Goal: Task Accomplishment & Management: Use online tool/utility

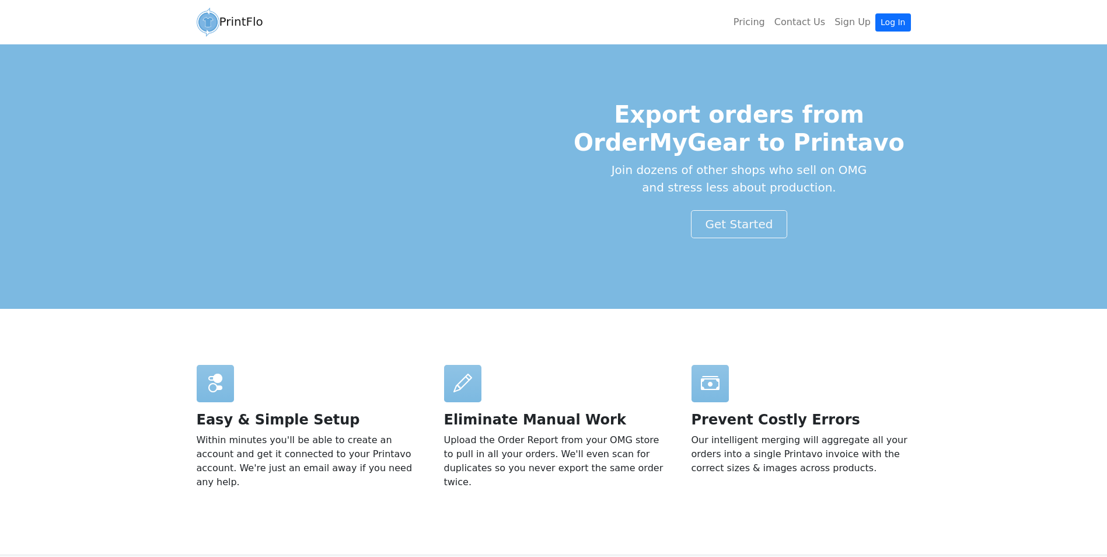
click at [904, 11] on ul "Pricing Contact Us Sign Up Log In" at bounding box center [820, 22] width 182 height 23
click at [900, 18] on link "Log In" at bounding box center [893, 22] width 35 height 18
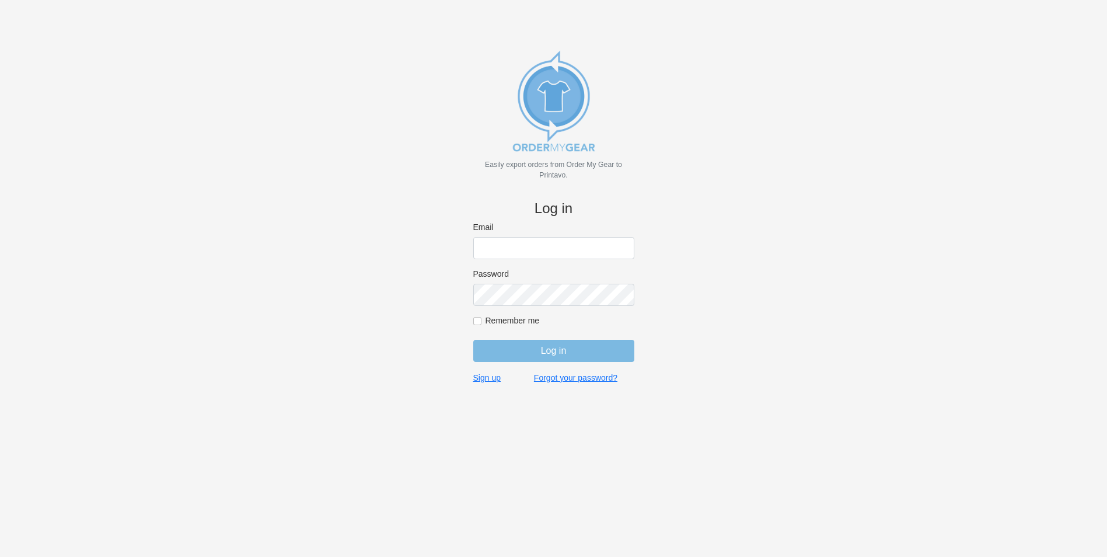
type input "bminkoff@shenkcompany.com"
click at [578, 343] on input "Log in" at bounding box center [553, 351] width 161 height 22
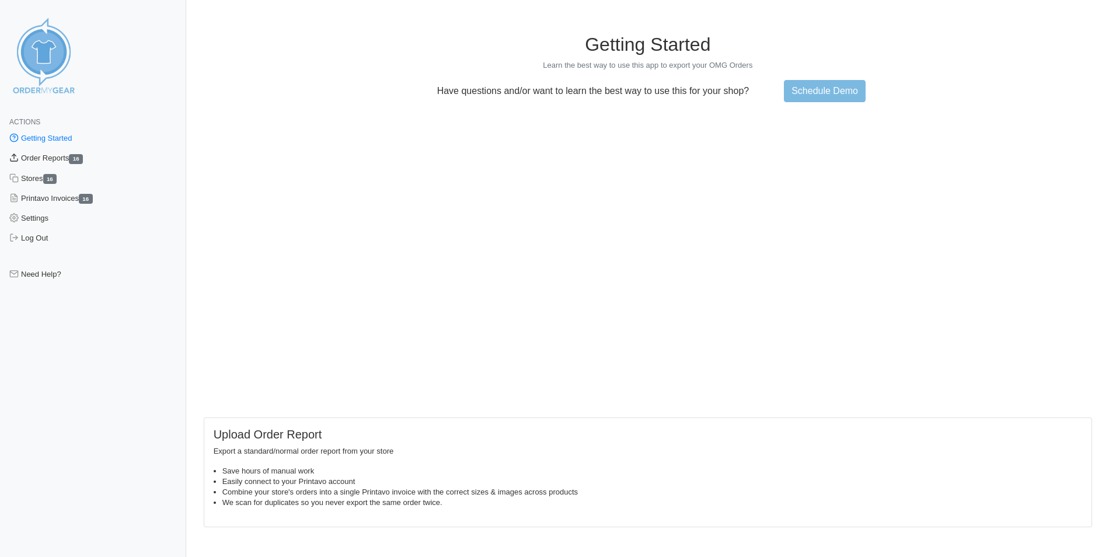
click at [58, 158] on link "Order Reports 16" at bounding box center [93, 158] width 186 height 20
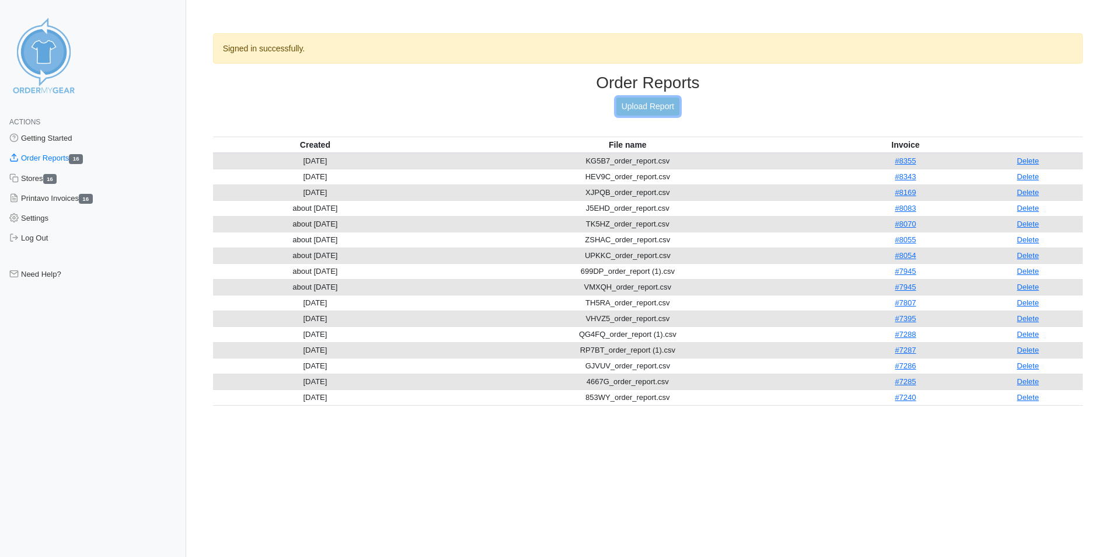
click at [663, 103] on link "Upload Report" at bounding box center [647, 106] width 63 height 18
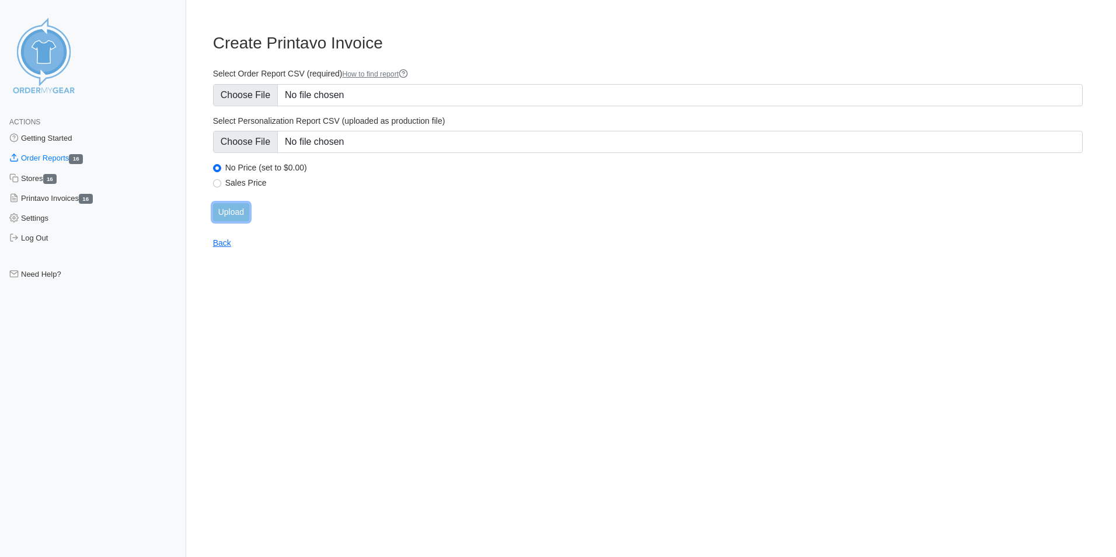
click at [235, 211] on input "Upload" at bounding box center [231, 212] width 36 height 18
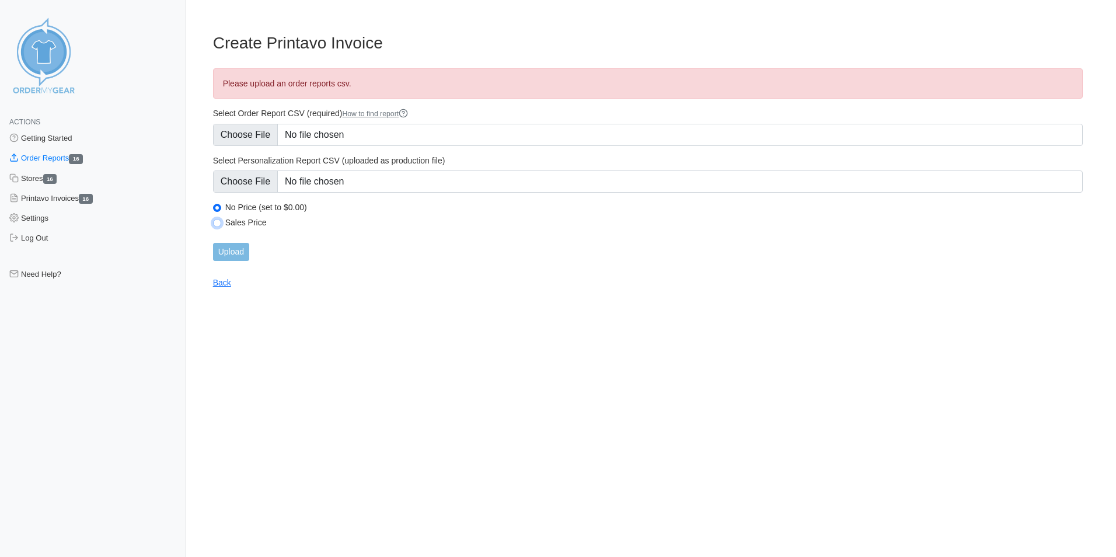
click at [215, 222] on input "Sales Price" at bounding box center [217, 223] width 8 height 8
radio input "true"
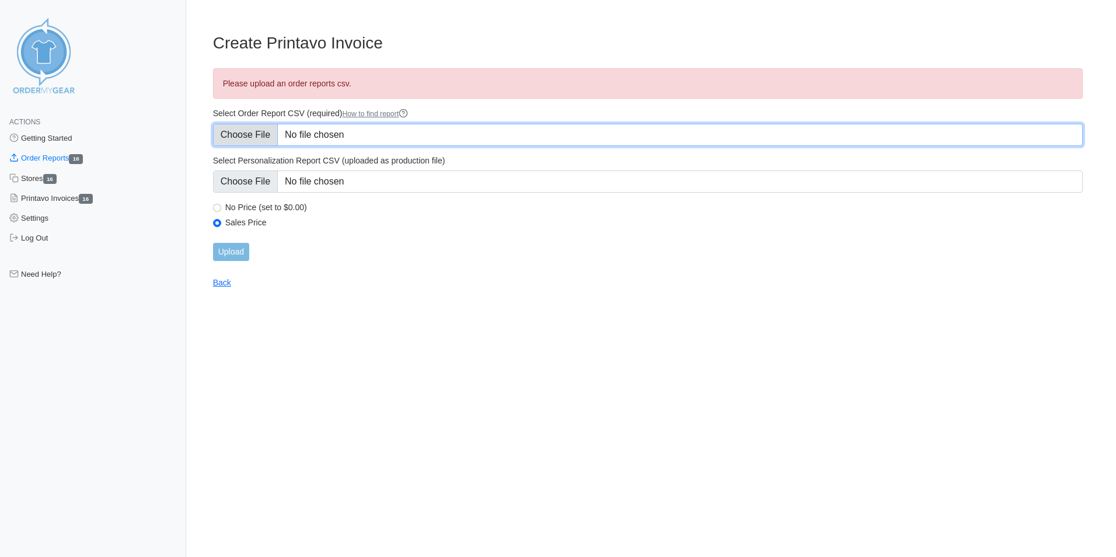
click at [391, 135] on input "Select Order Report CSV (required) How to find report" at bounding box center [648, 135] width 870 height 22
type input "C:\fakepath\MA4NM_order_report.csv"
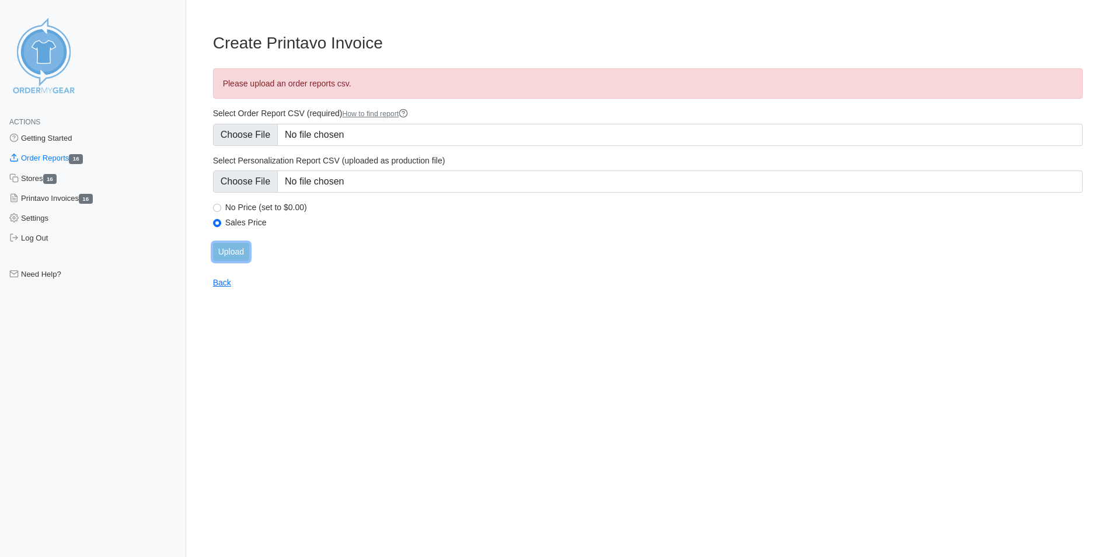
click at [243, 247] on input "Upload" at bounding box center [231, 252] width 36 height 18
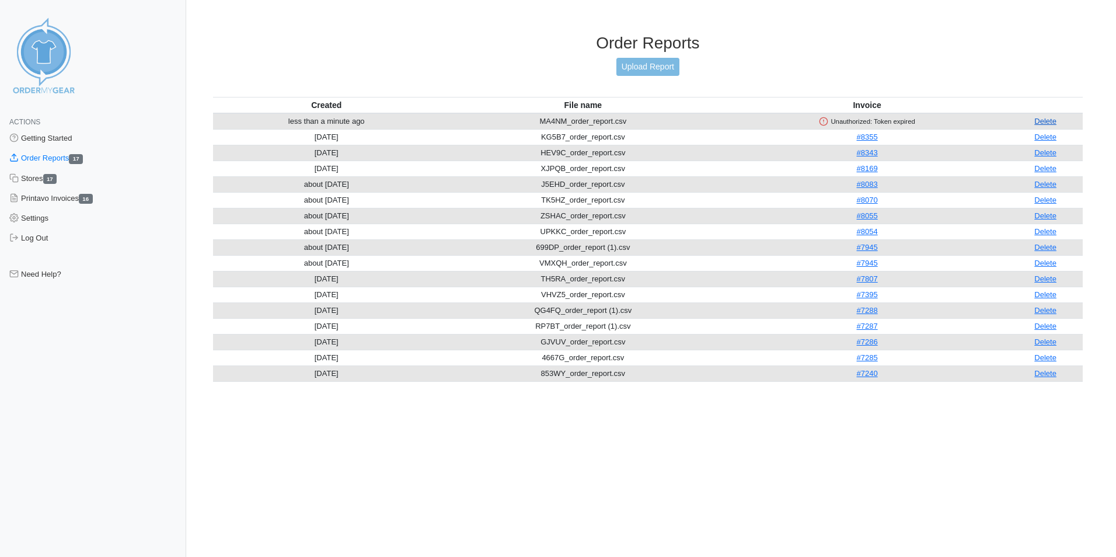
click at [1040, 121] on link "Delete" at bounding box center [1045, 121] width 22 height 9
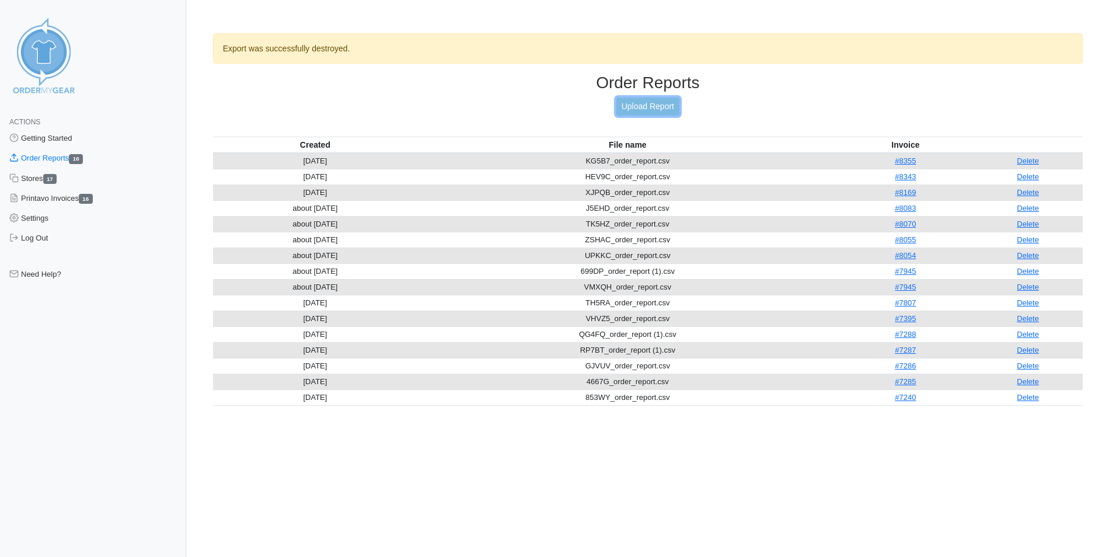
click at [656, 102] on link "Upload Report" at bounding box center [647, 106] width 63 height 18
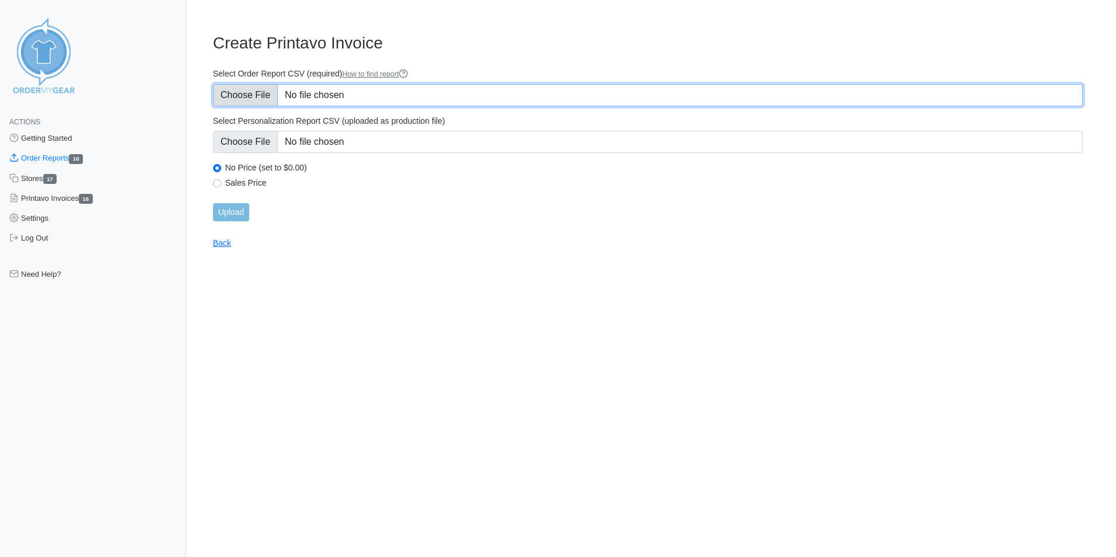
click at [317, 97] on input "Select Order Report CSV (required) How to find report" at bounding box center [648, 95] width 870 height 22
type input "C:\fakepath\MA4NM_order_report.csv"
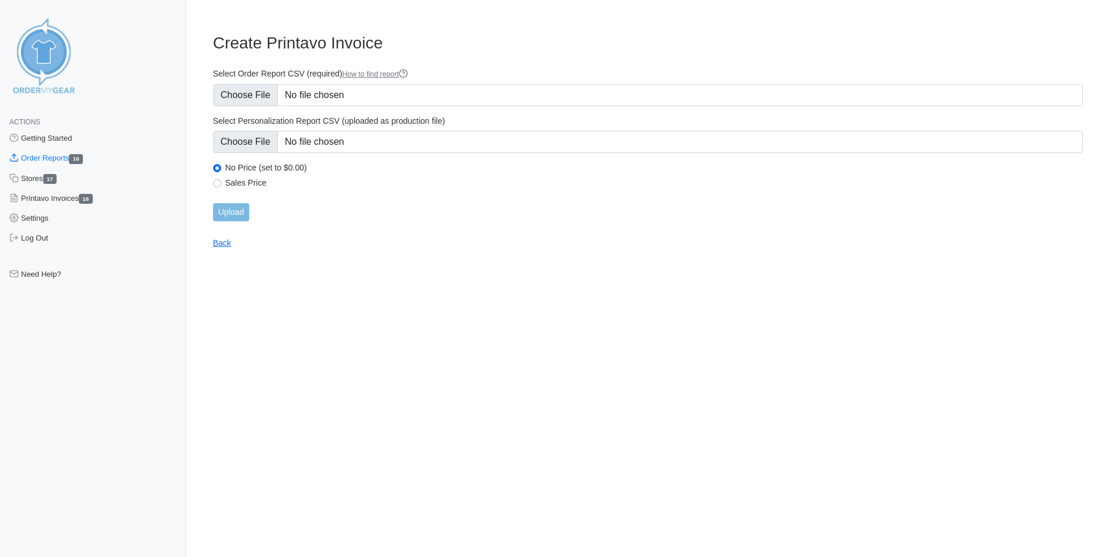
click at [214, 179] on div "Sales Price" at bounding box center [648, 184] width 870 height 14
click at [217, 182] on input "Sales Price" at bounding box center [217, 183] width 8 height 8
radio input "true"
click at [240, 212] on input "Upload" at bounding box center [231, 212] width 36 height 18
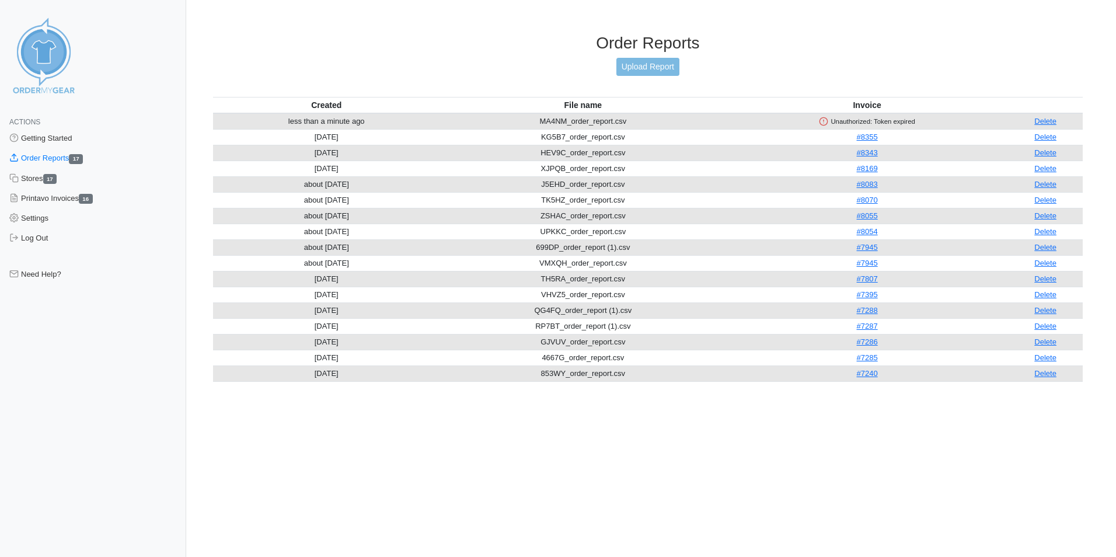
click at [819, 123] on icon at bounding box center [823, 121] width 9 height 9
click at [820, 121] on icon at bounding box center [823, 121] width 9 height 9
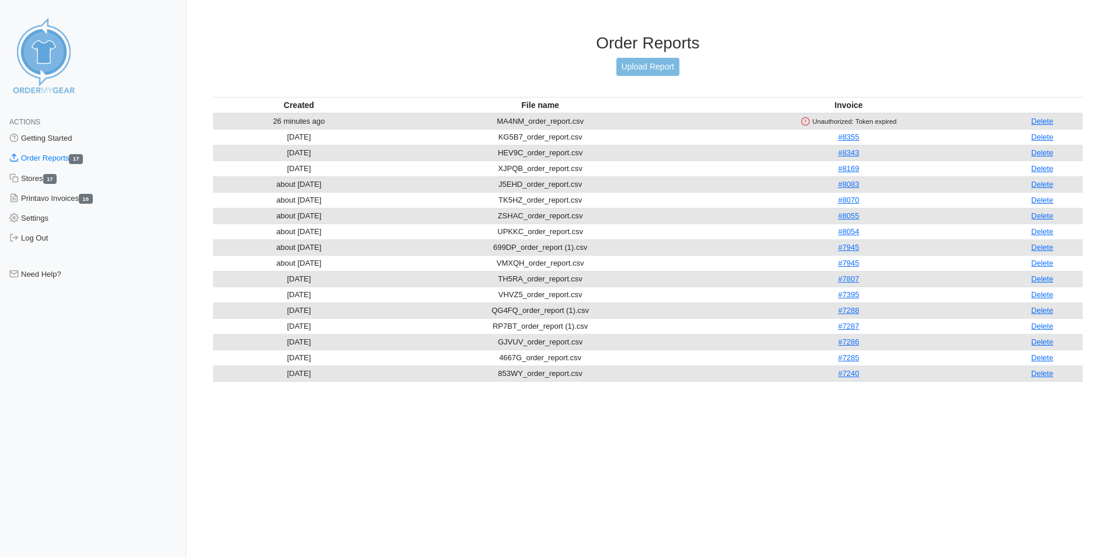
click at [541, 72] on div "Order Reports Upload Report" at bounding box center [648, 65] width 870 height 64
